Goal: Task Accomplishment & Management: Use online tool/utility

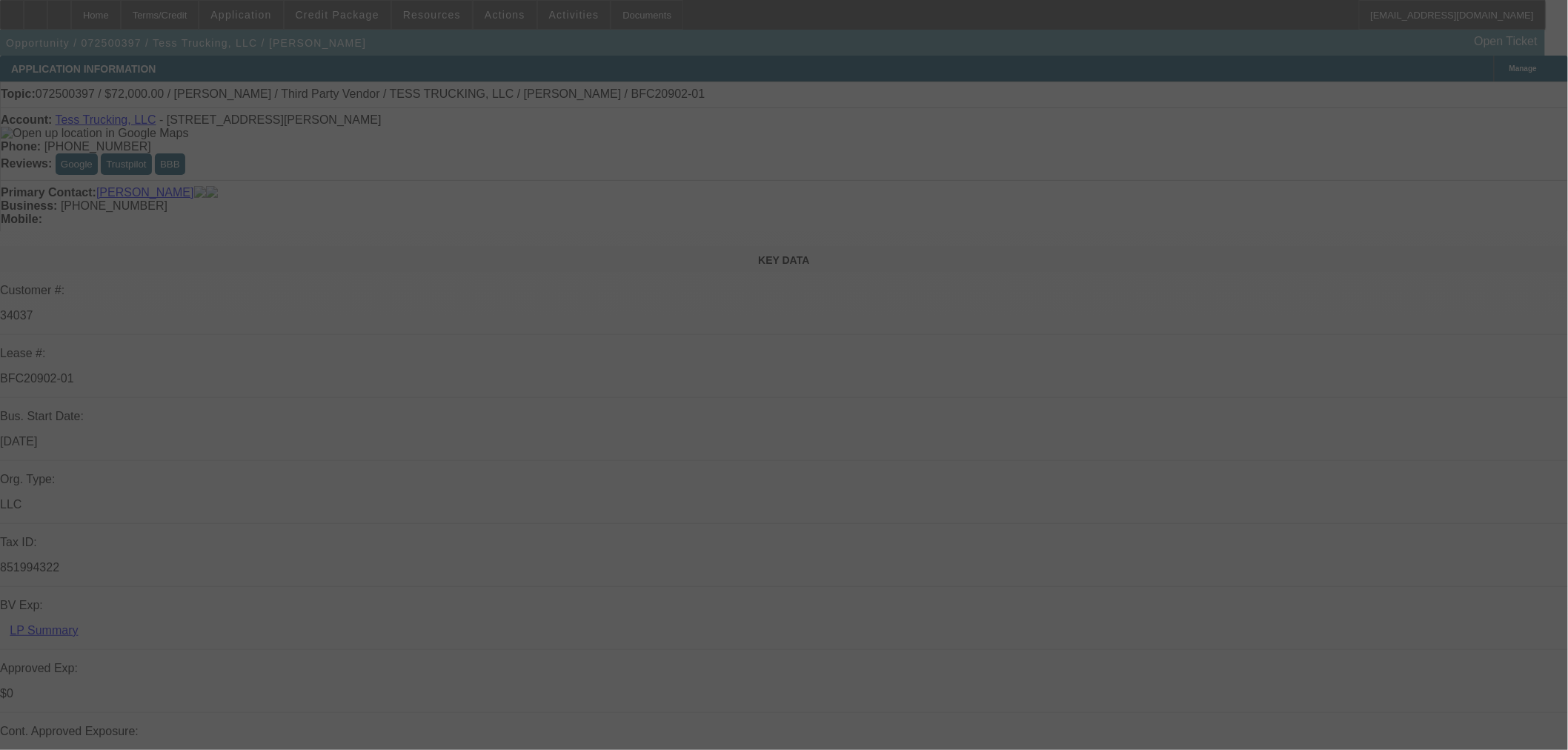
select select "0"
select select "2"
select select "0"
select select "1"
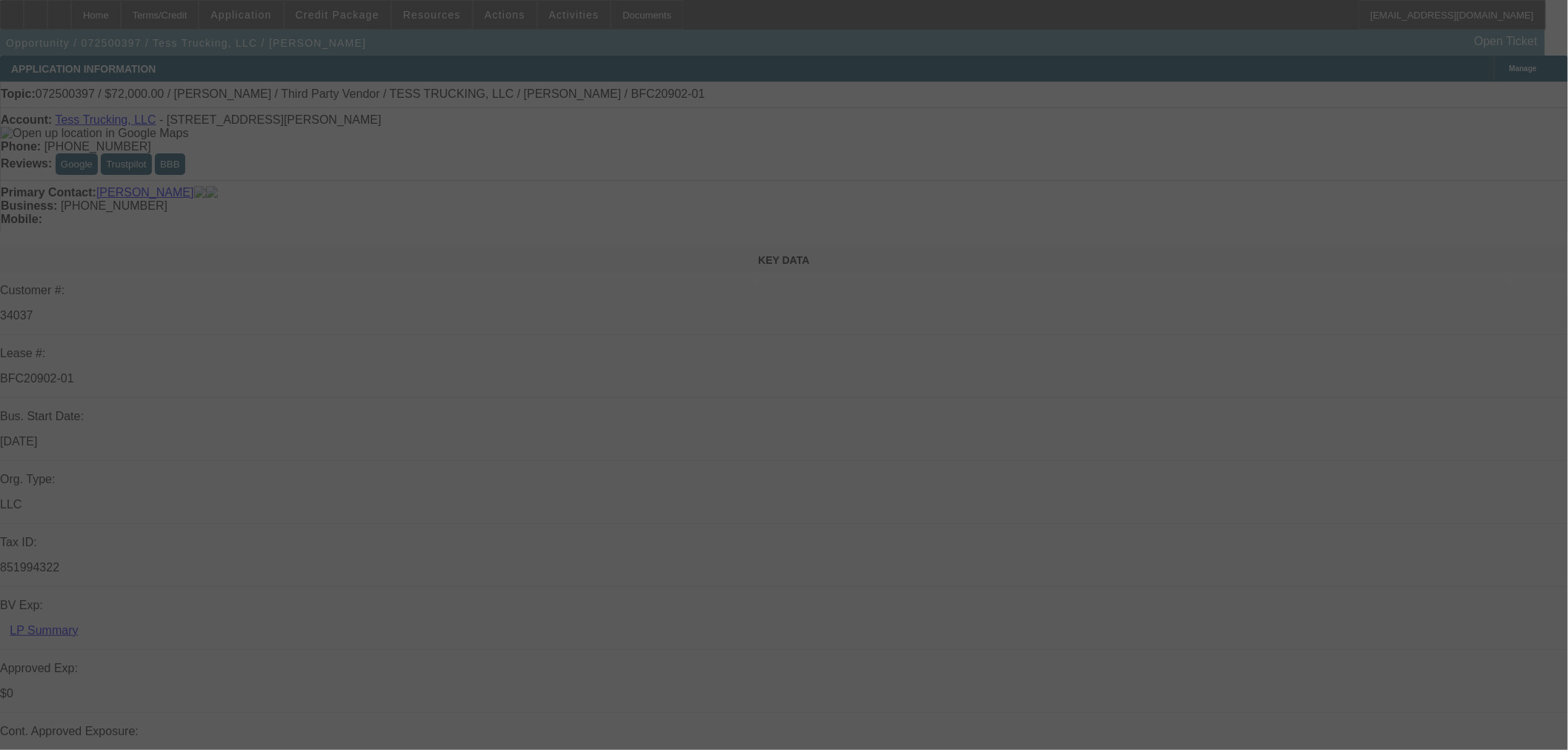
select select "0"
select select "2"
select select "0"
select select "1"
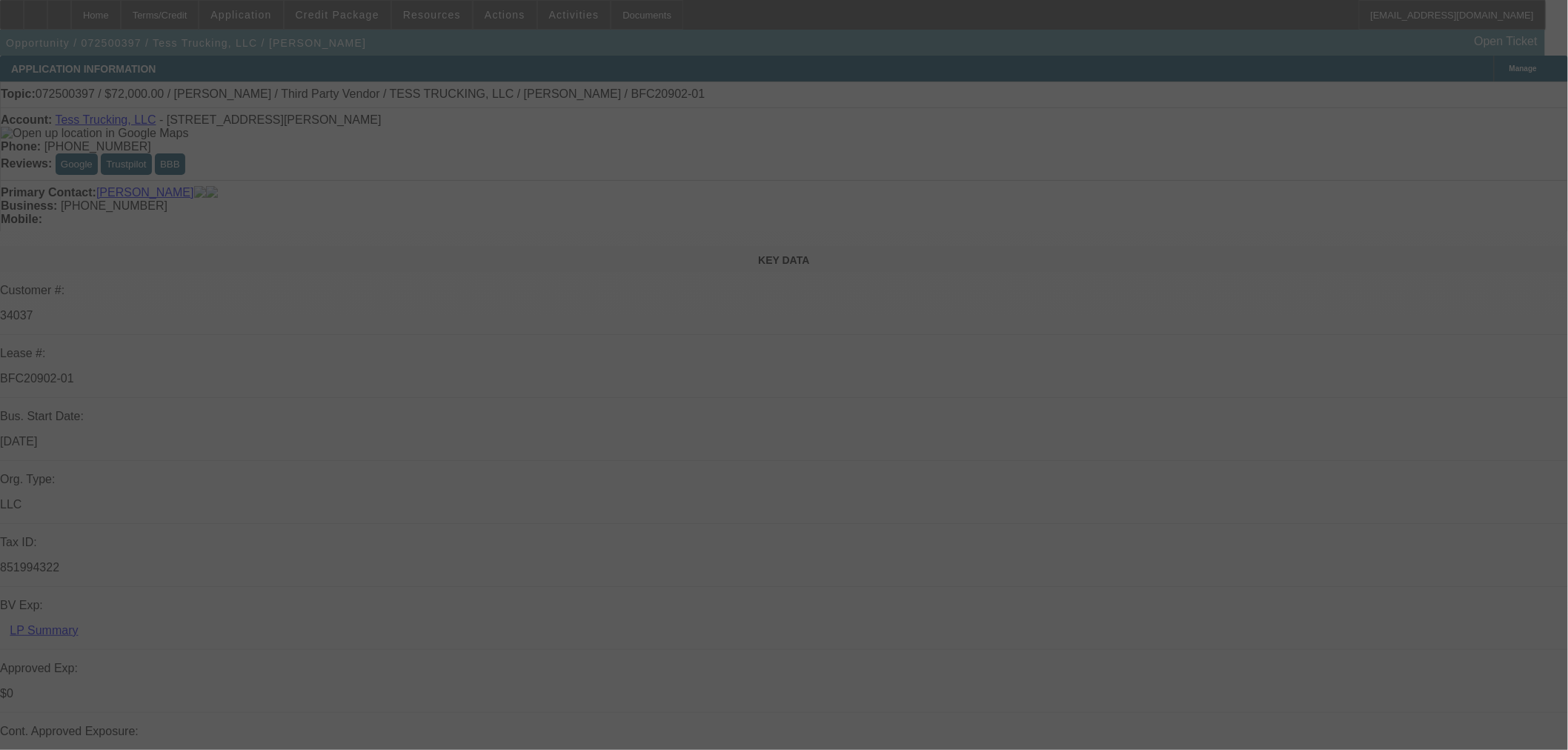
select select "0"
select select "2"
select select "0"
select select "1"
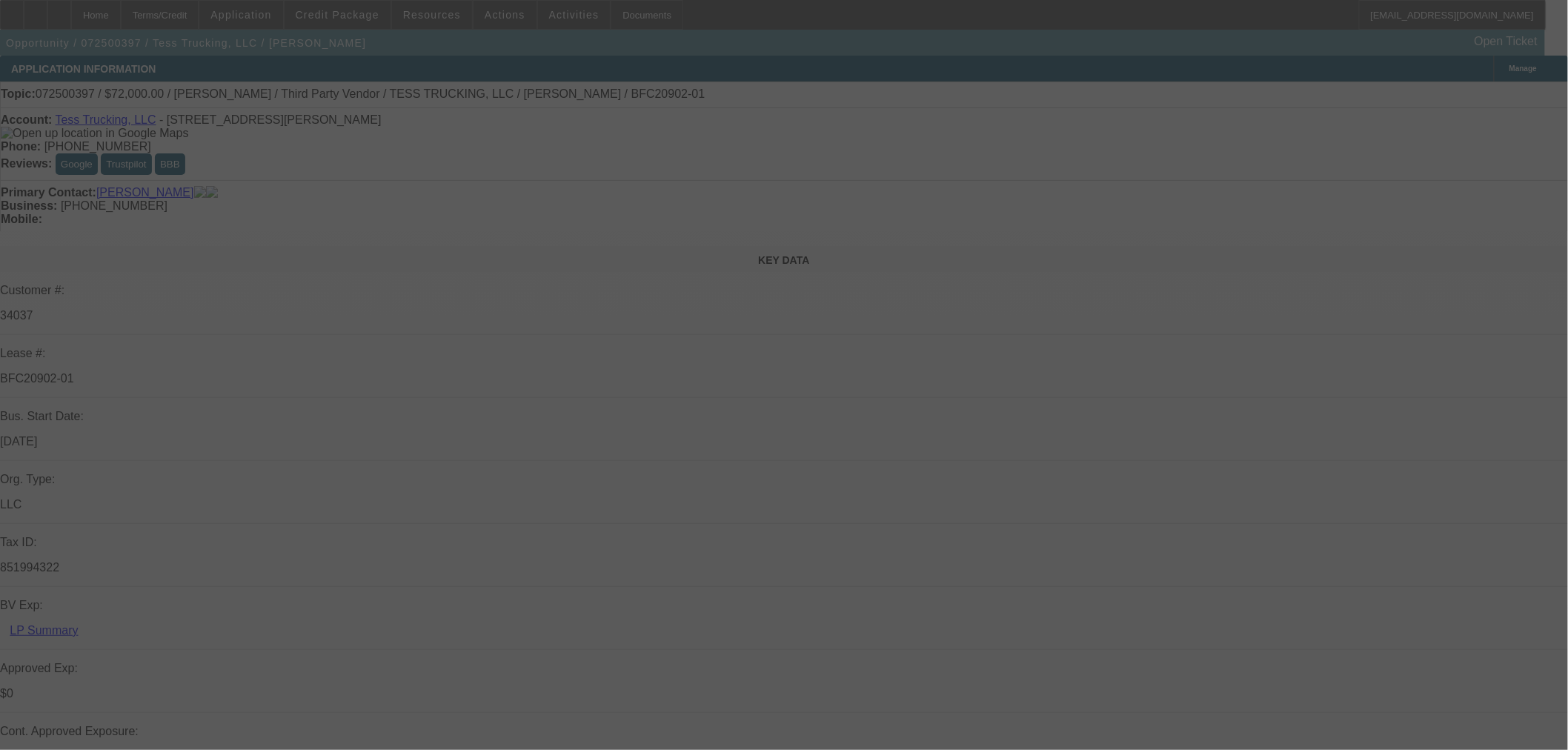
select select "0"
select select "2"
select select "0"
select select "1"
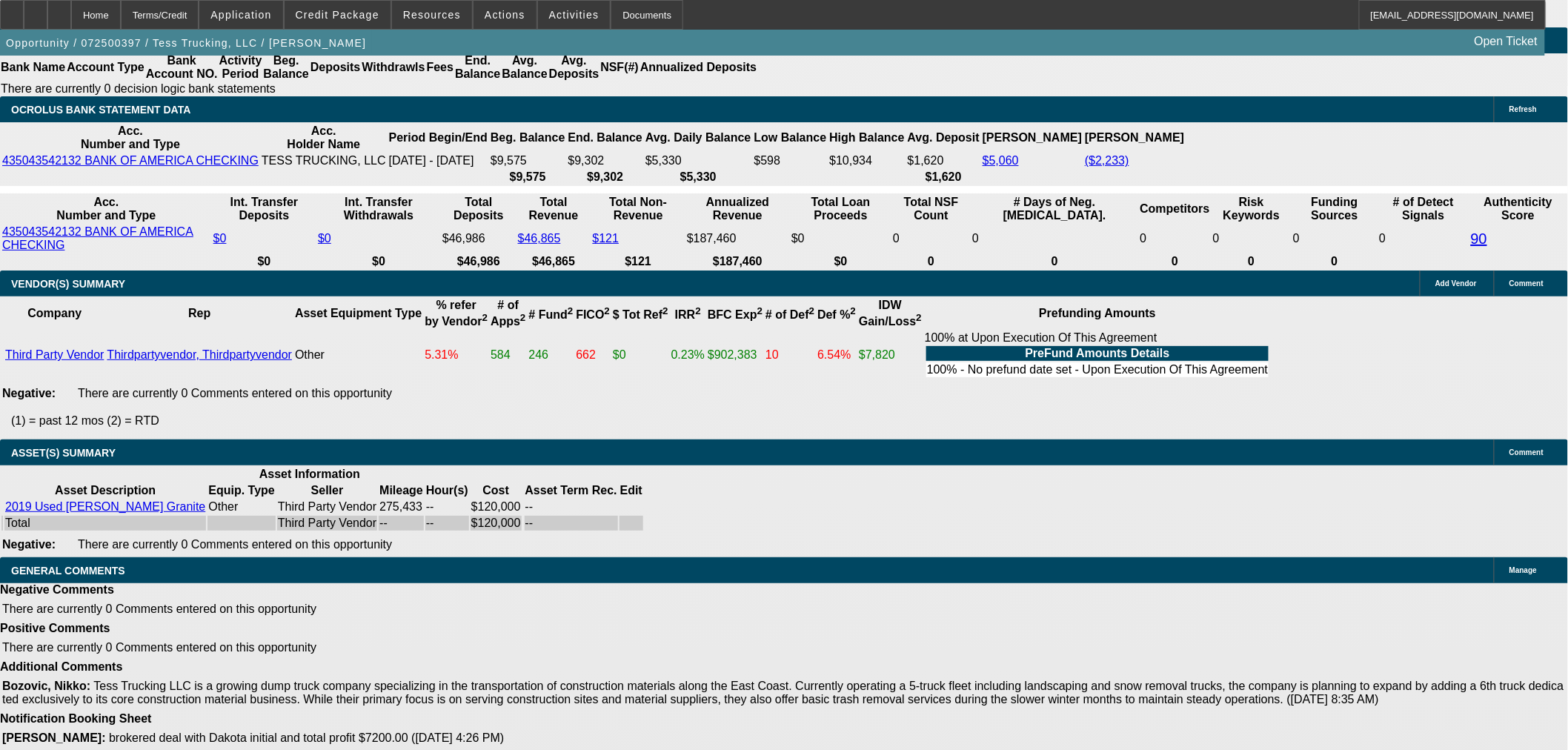
scroll to position [2915, 0]
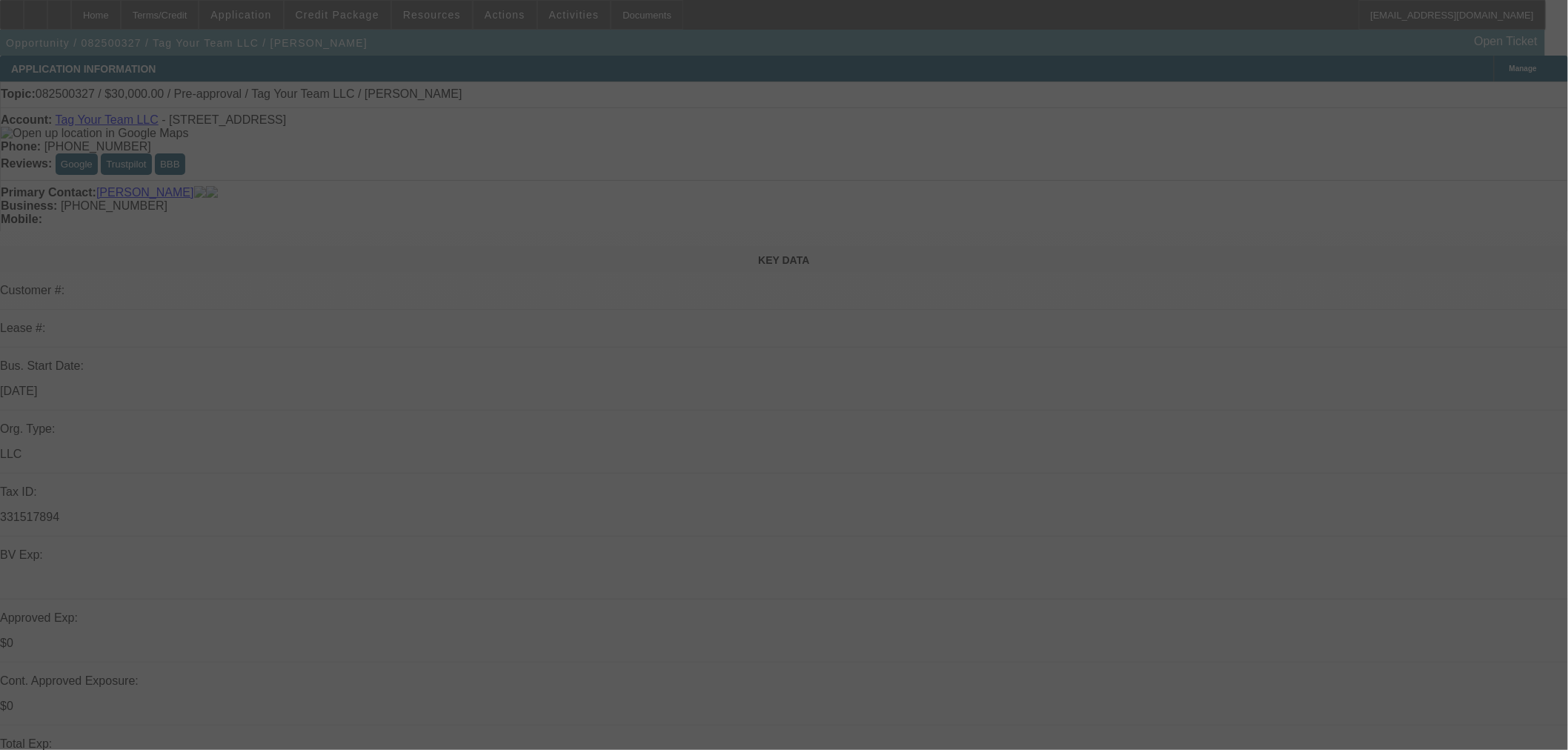
select select "0"
select select "2"
select select "0.1"
select select "4"
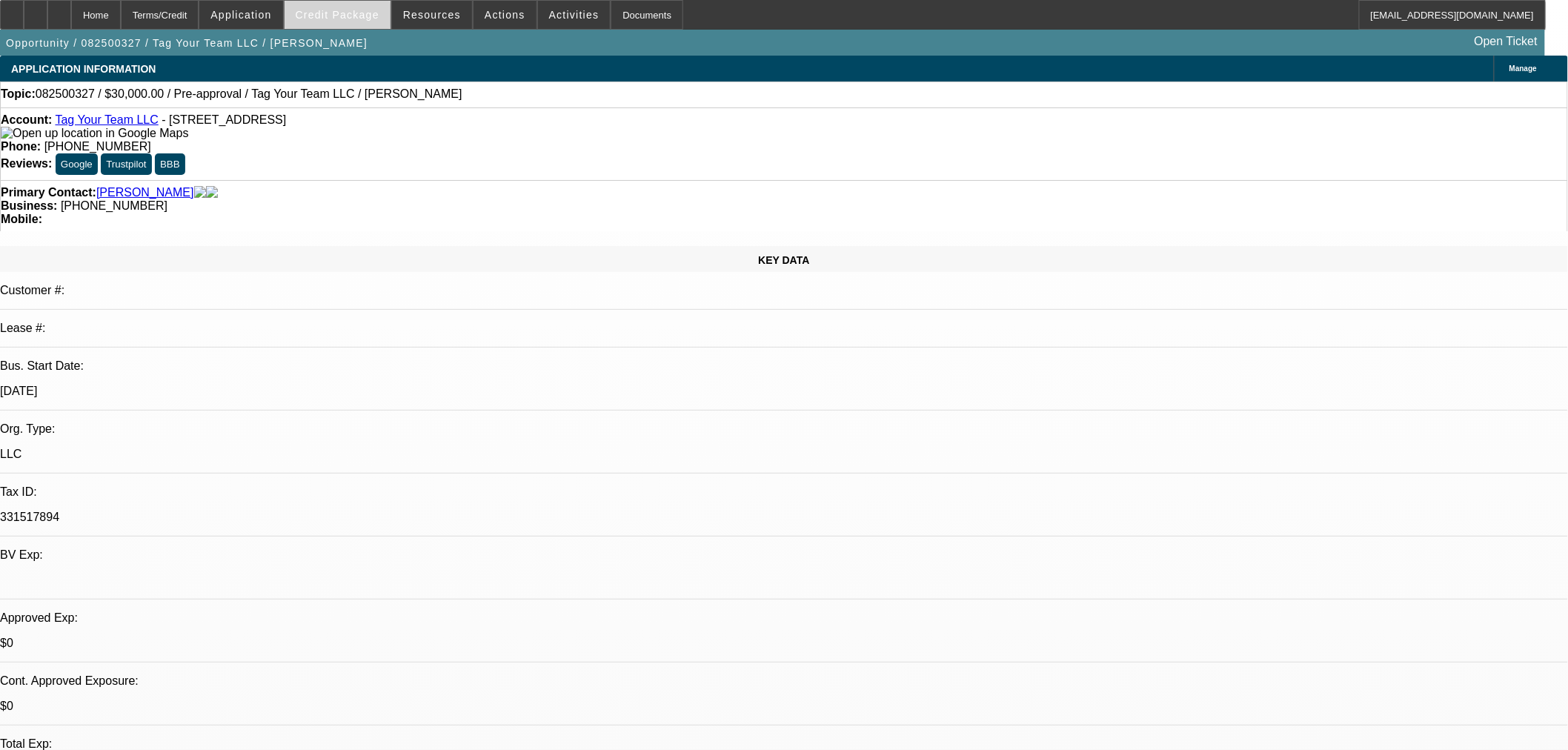
click at [360, 16] on span "Credit Package" at bounding box center [337, 15] width 84 height 12
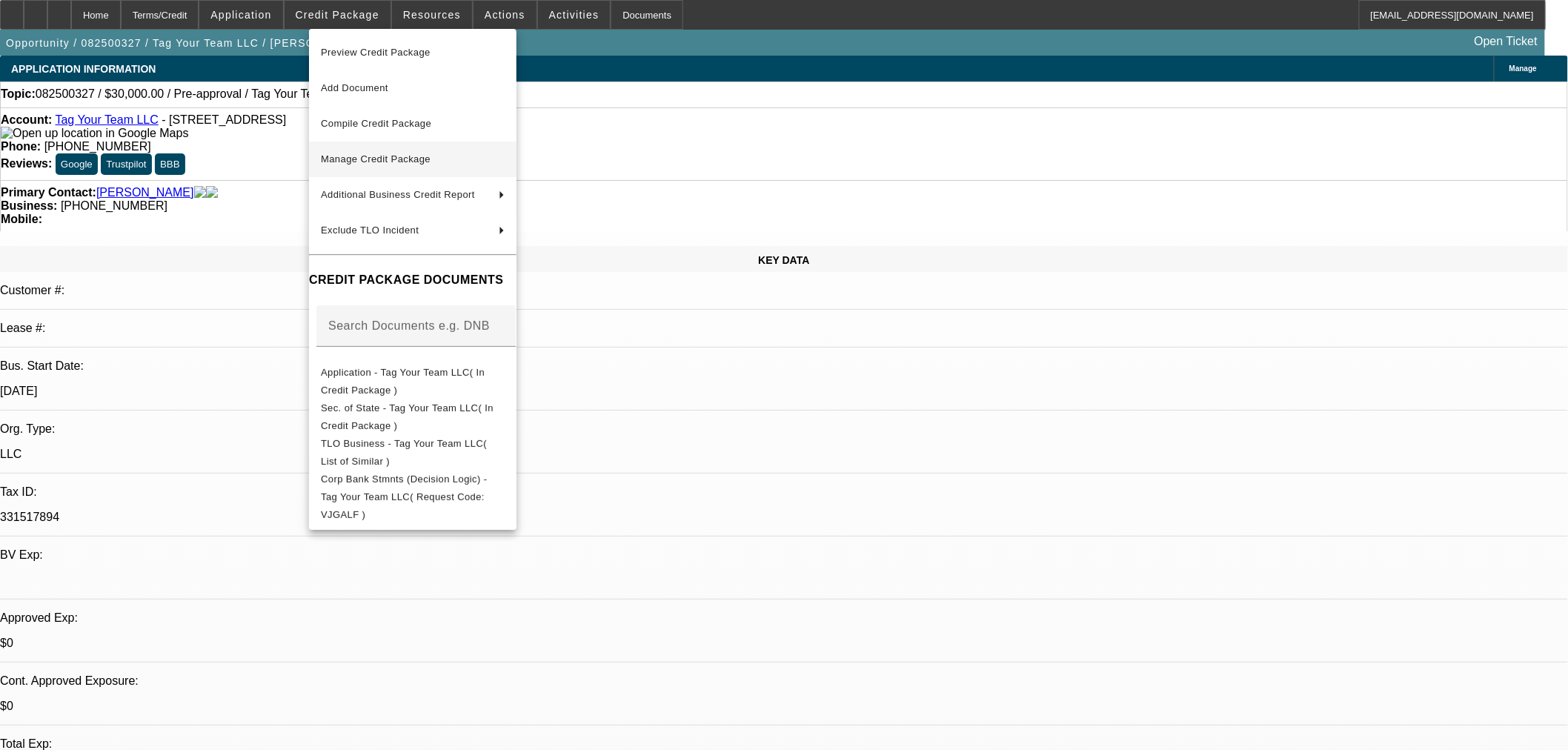
click at [439, 162] on span "Manage Credit Package" at bounding box center [412, 159] width 184 height 18
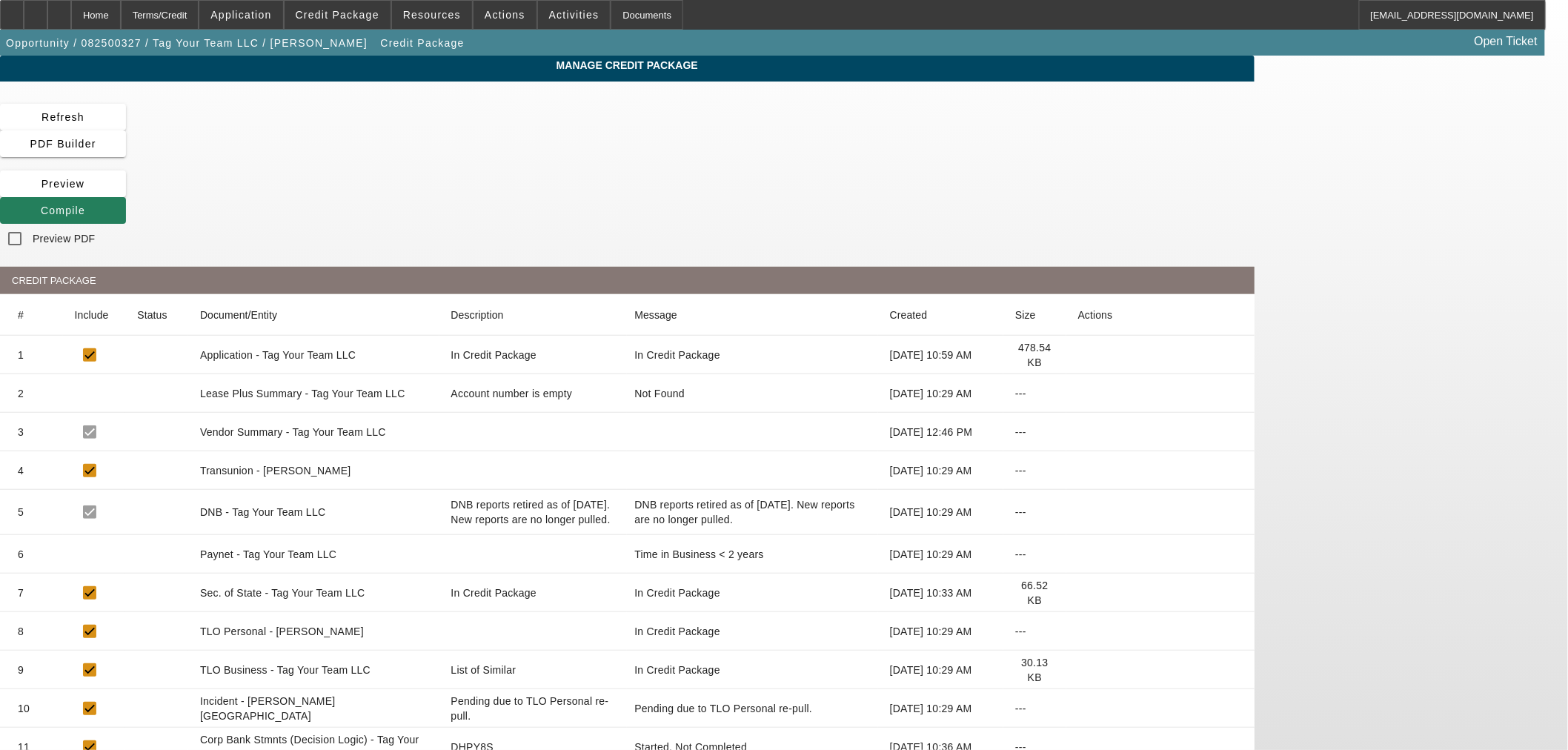
click at [86, 205] on span "Compile" at bounding box center [63, 211] width 45 height 12
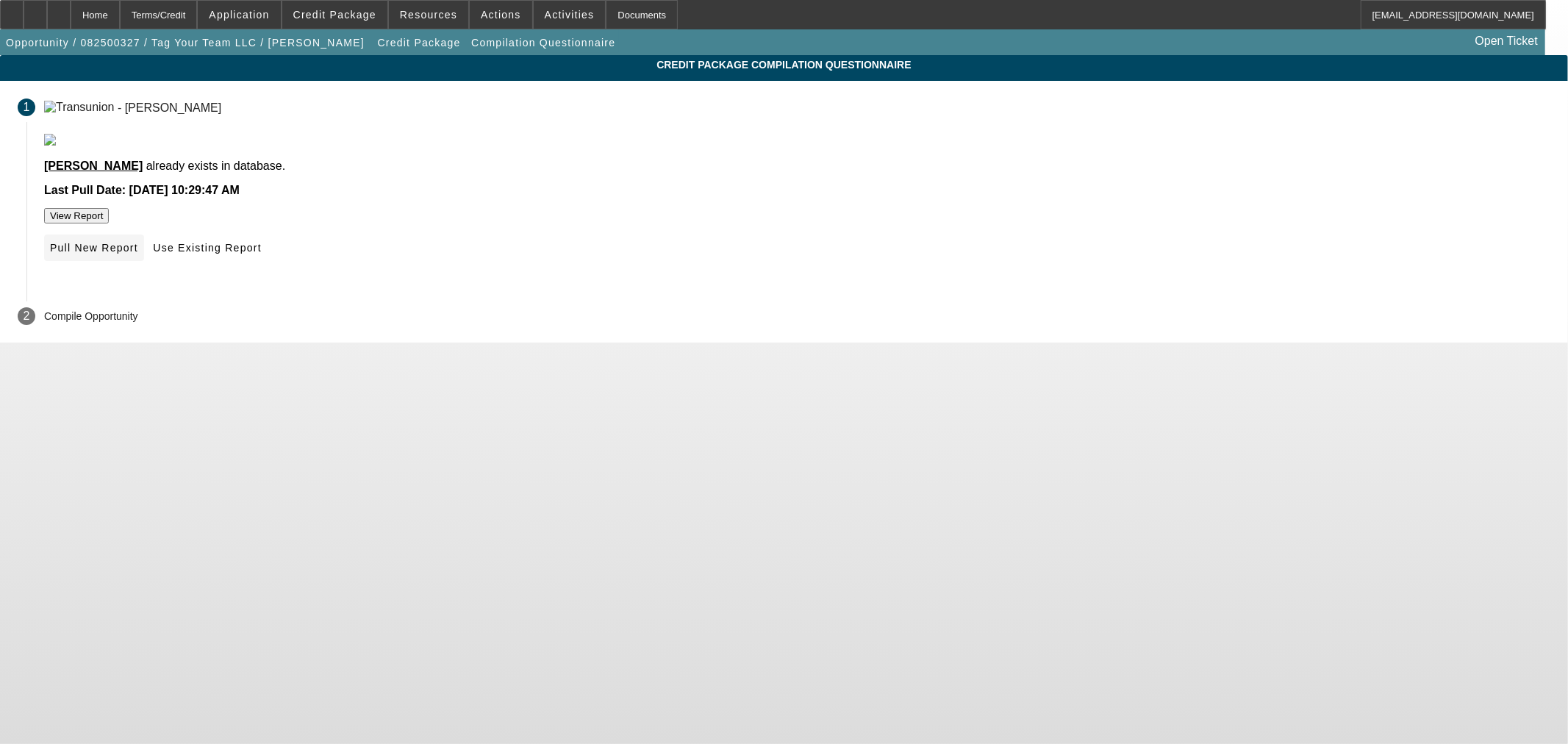
click at [139, 254] on span "Pull New Report" at bounding box center [94, 248] width 88 height 12
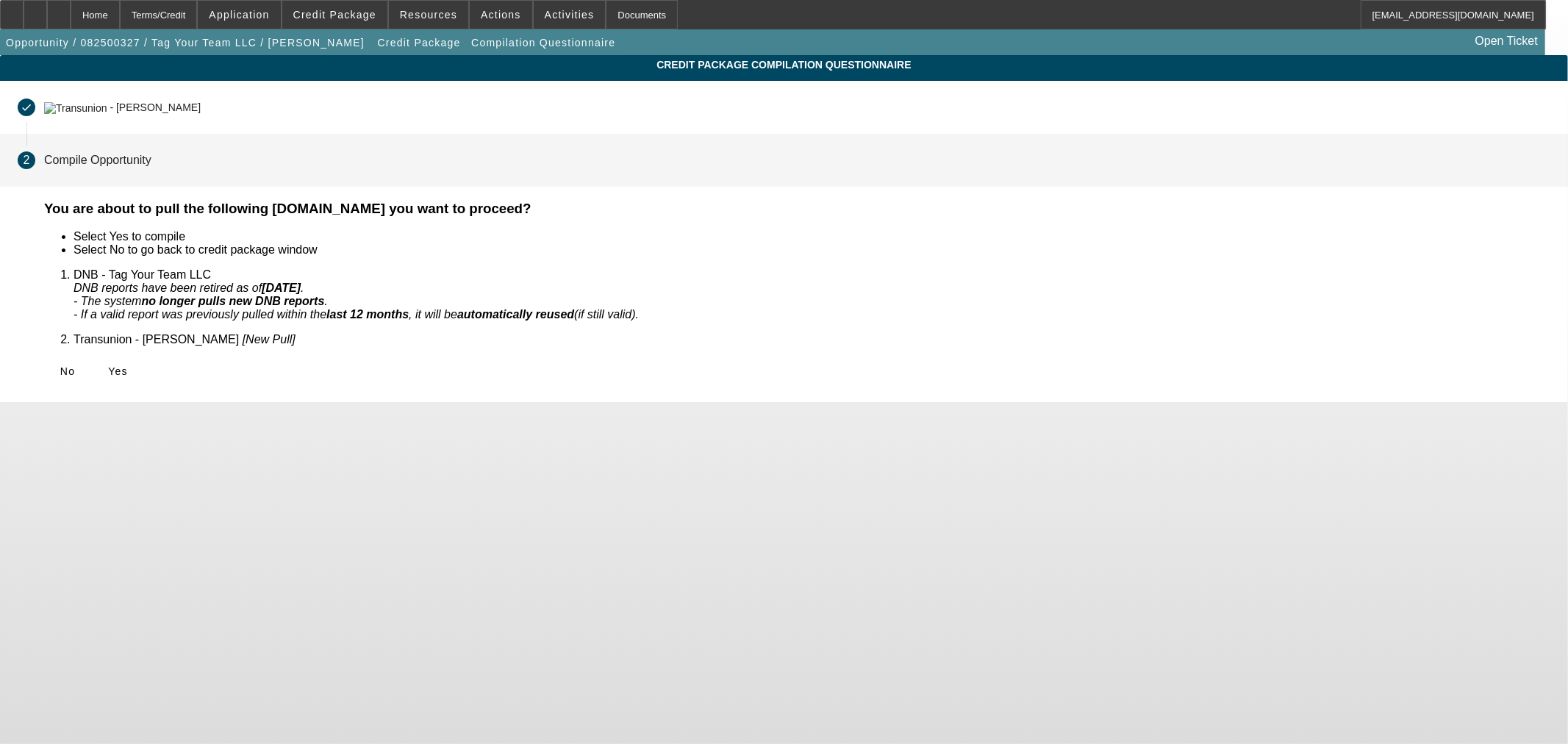
drag, startPoint x: 465, startPoint y: 347, endPoint x: 700, endPoint y: 378, distance: 237.0
click at [128, 365] on span "Yes" at bounding box center [118, 371] width 20 height 12
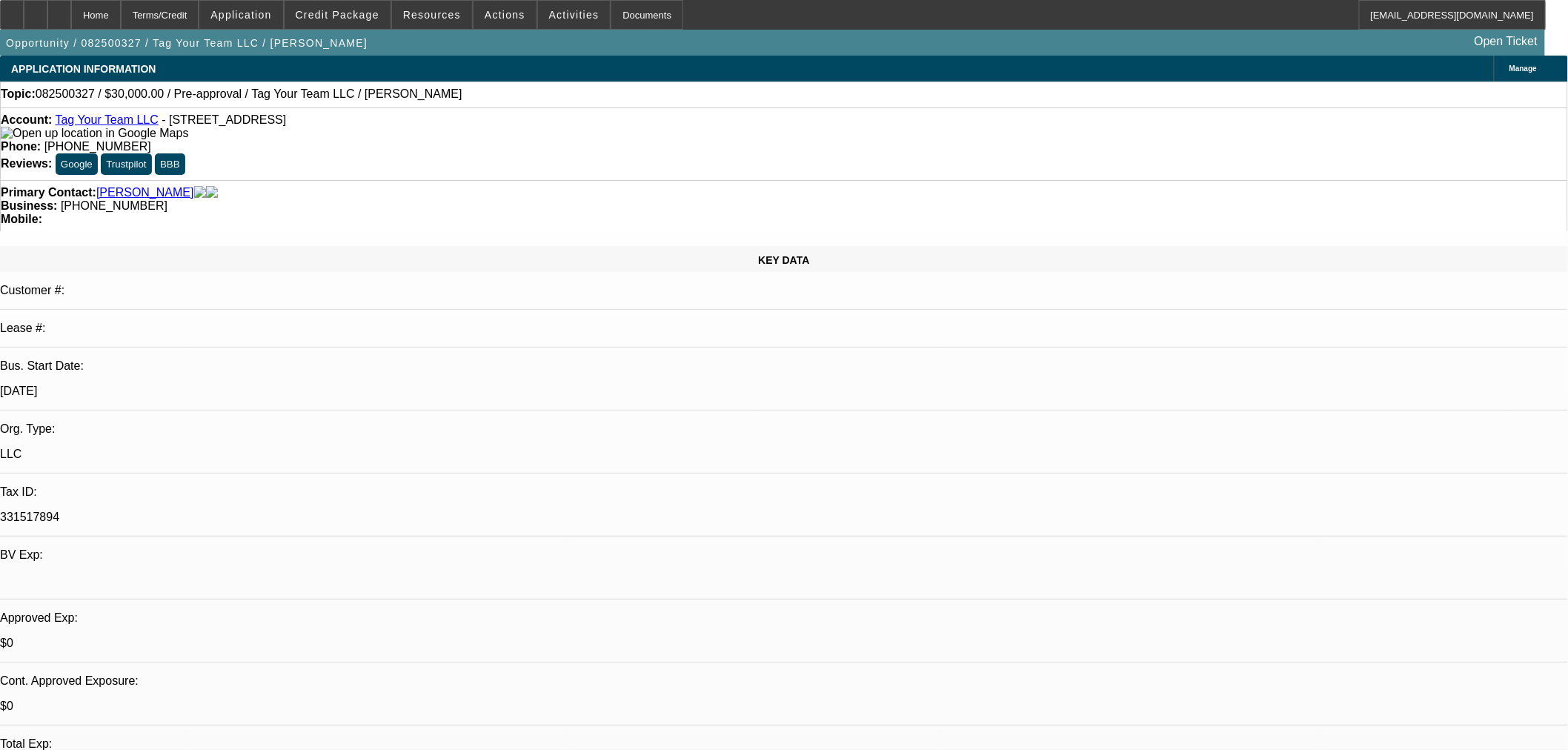
select select "0"
select select "2"
select select "0.1"
select select "4"
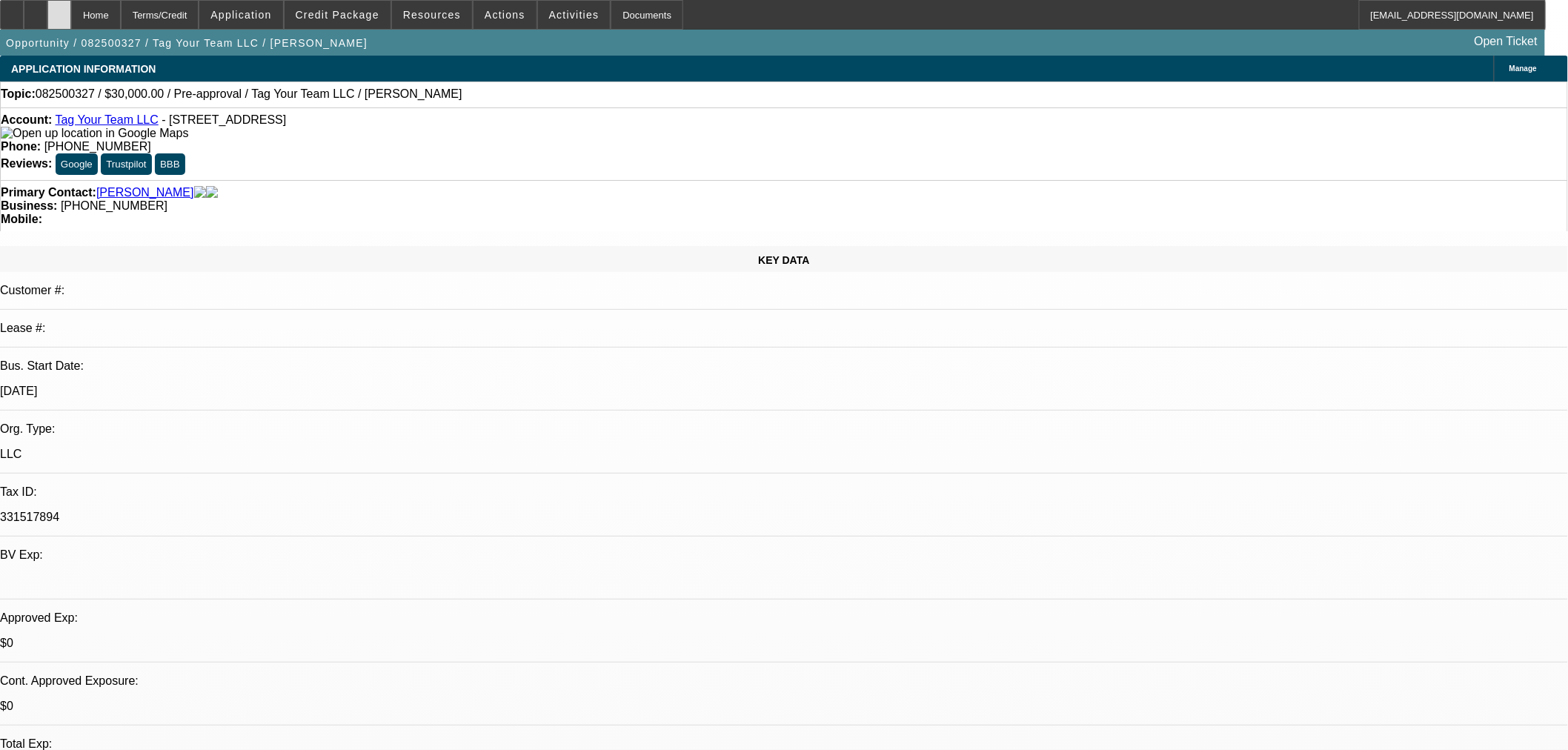
click at [71, 20] on div at bounding box center [59, 14] width 24 height 30
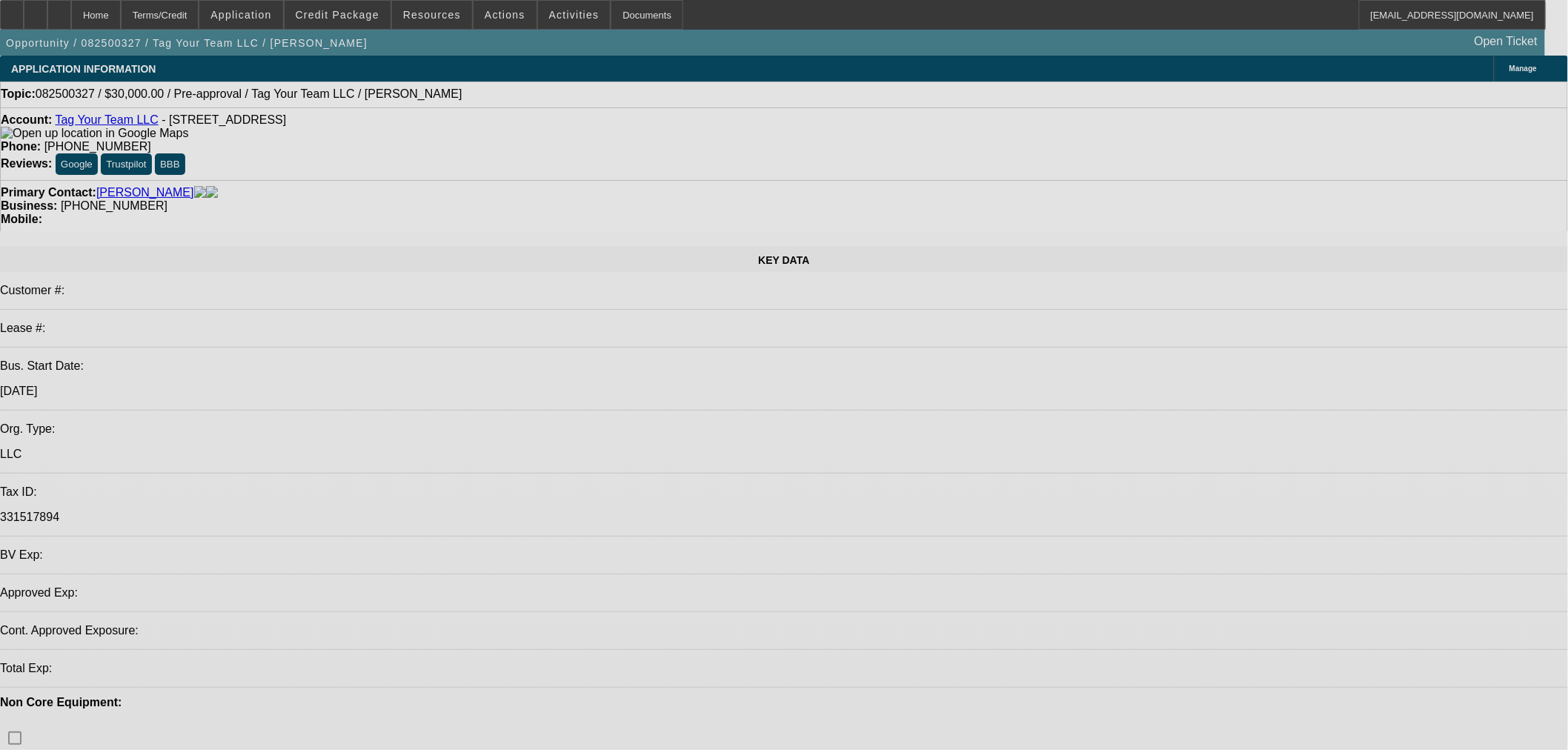
select select "0"
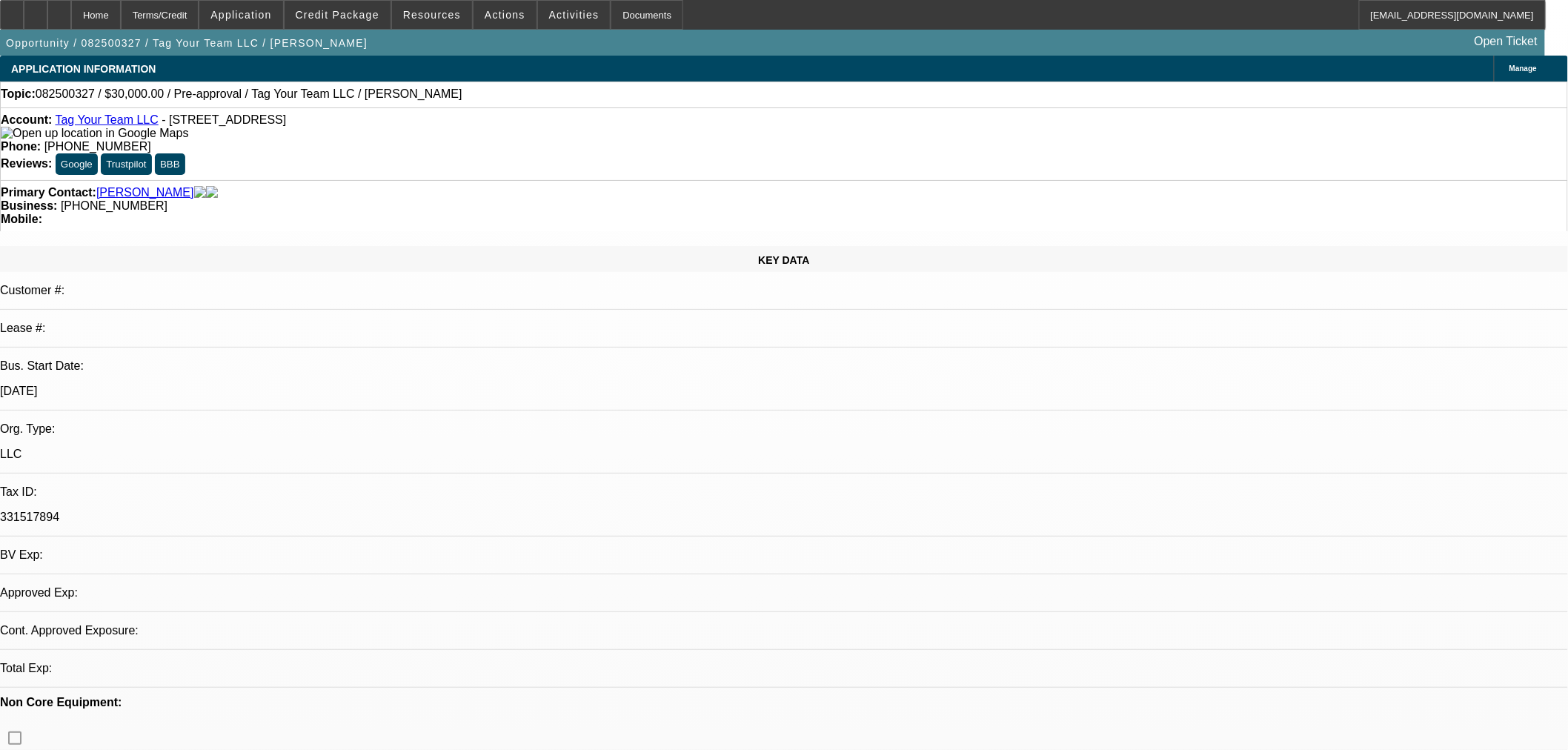
select select "2"
select select "0.1"
select select "4"
